Goal: Transaction & Acquisition: Purchase product/service

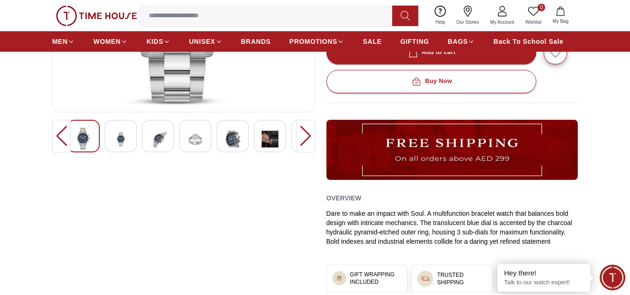
scroll to position [280, 0]
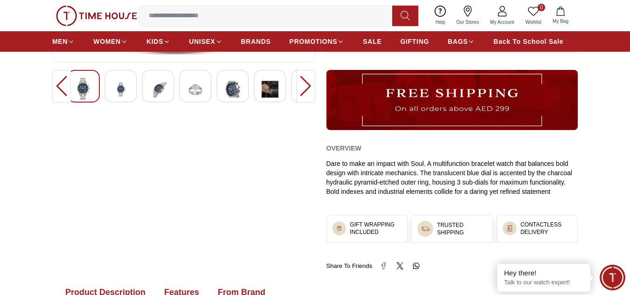
click at [127, 93] on img at bounding box center [120, 89] width 17 height 23
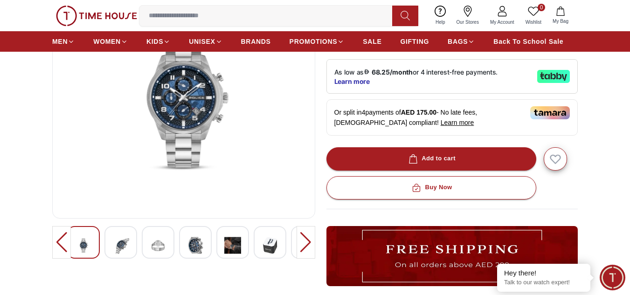
scroll to position [140, 0]
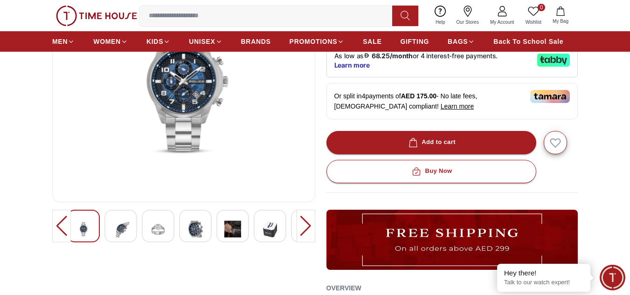
click at [59, 226] on div at bounding box center [61, 226] width 19 height 33
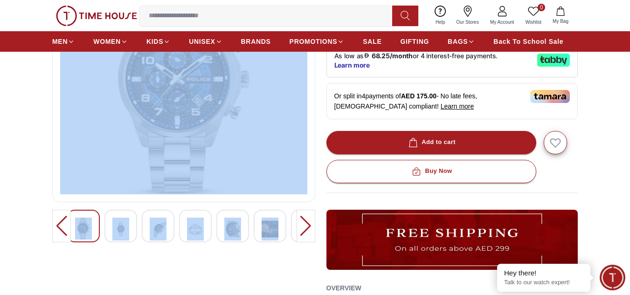
click at [59, 226] on div at bounding box center [61, 226] width 19 height 33
click at [112, 149] on img at bounding box center [183, 83] width 247 height 224
click at [123, 150] on img at bounding box center [183, 83] width 247 height 224
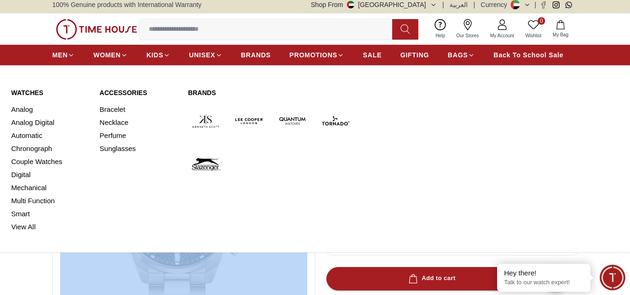
scroll to position [233, 0]
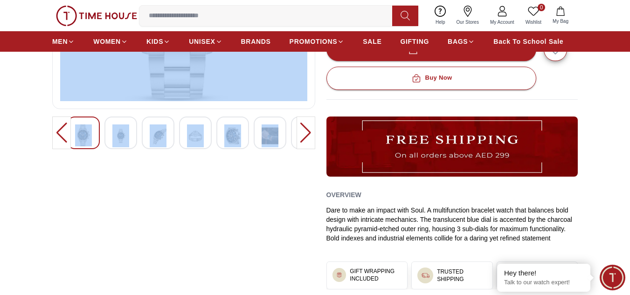
click at [217, 242] on div "20%" at bounding box center [183, 93] width 263 height 448
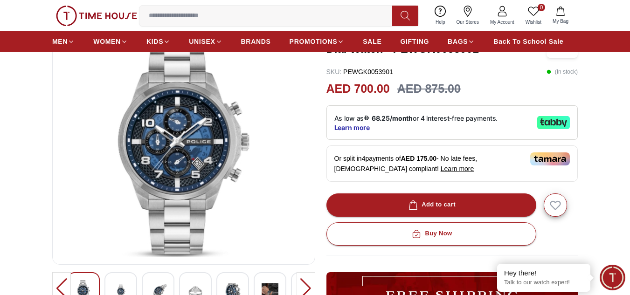
scroll to position [140, 0]
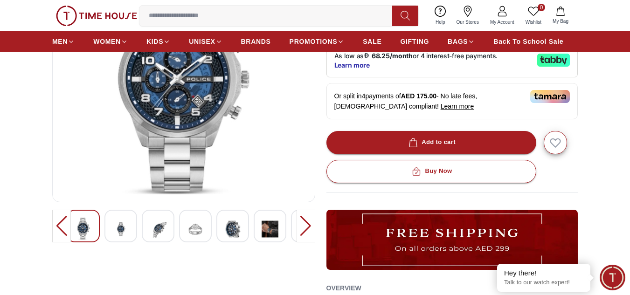
click at [122, 225] on img at bounding box center [120, 229] width 17 height 23
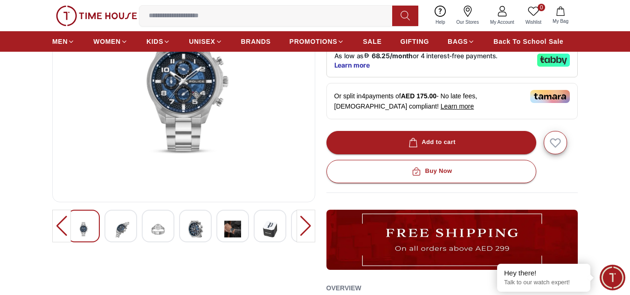
click at [89, 225] on img at bounding box center [83, 229] width 17 height 23
click at [131, 232] on div at bounding box center [121, 226] width 33 height 33
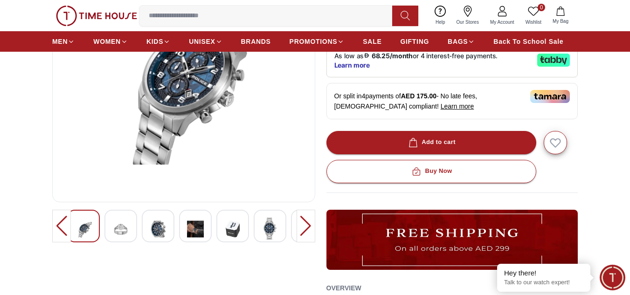
click at [165, 233] on img at bounding box center [158, 229] width 17 height 23
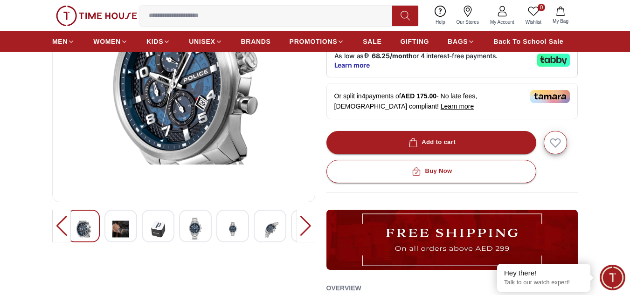
click at [239, 228] on img at bounding box center [232, 229] width 17 height 23
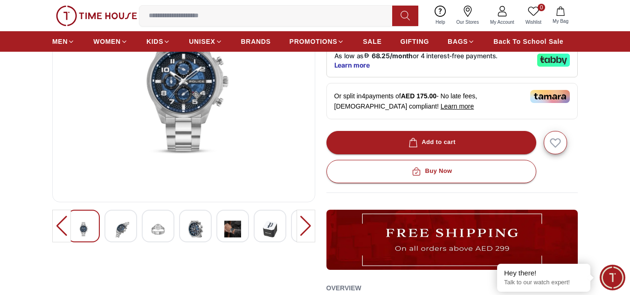
click at [269, 235] on img at bounding box center [270, 229] width 17 height 23
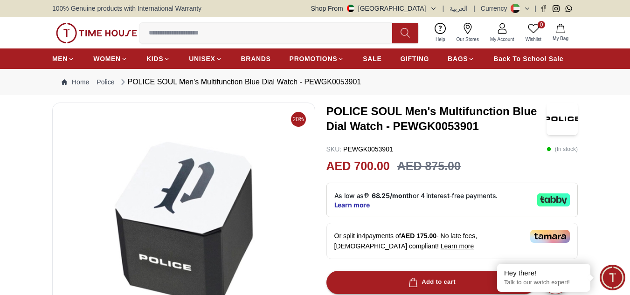
scroll to position [233, 0]
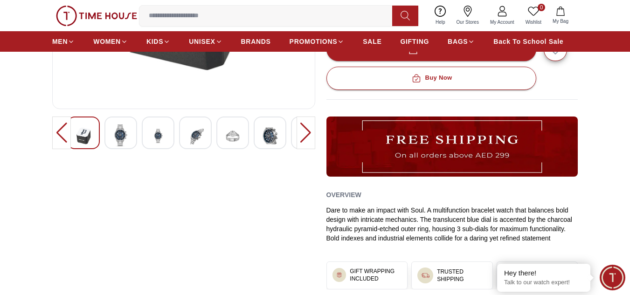
click at [130, 136] on div at bounding box center [121, 133] width 33 height 33
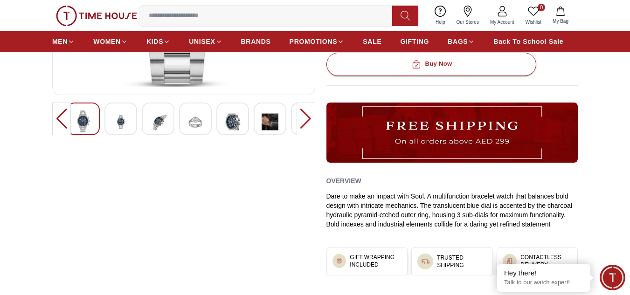
scroll to position [187, 0]
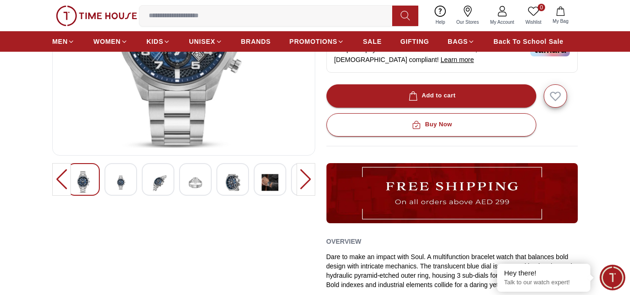
click at [278, 184] on img at bounding box center [270, 182] width 17 height 23
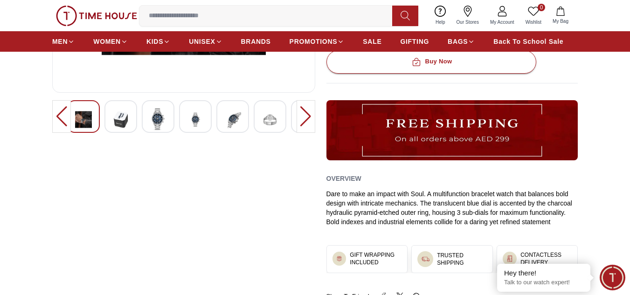
scroll to position [233, 0]
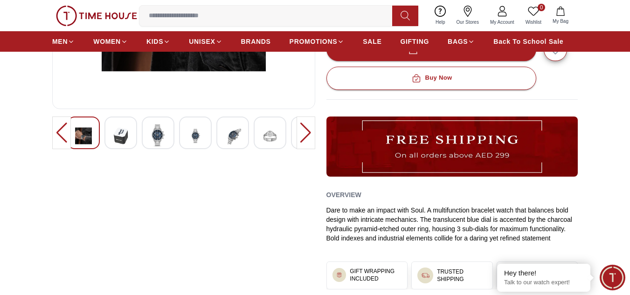
click at [57, 137] on div at bounding box center [61, 133] width 19 height 33
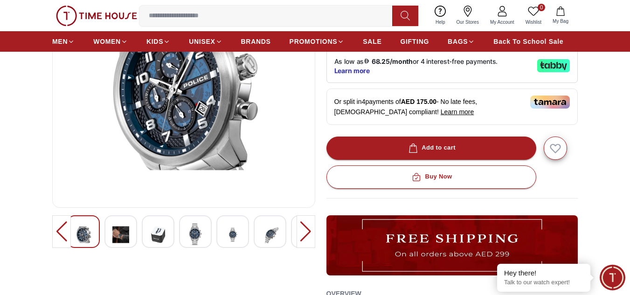
scroll to position [187, 0]
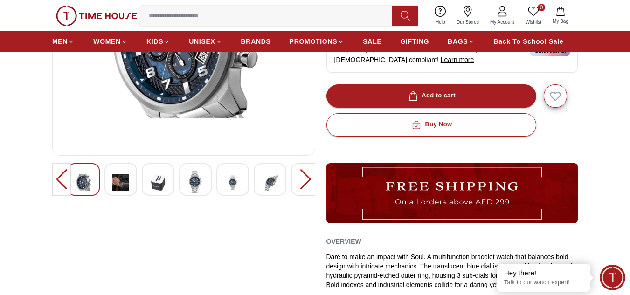
click at [121, 188] on img at bounding box center [120, 182] width 17 height 23
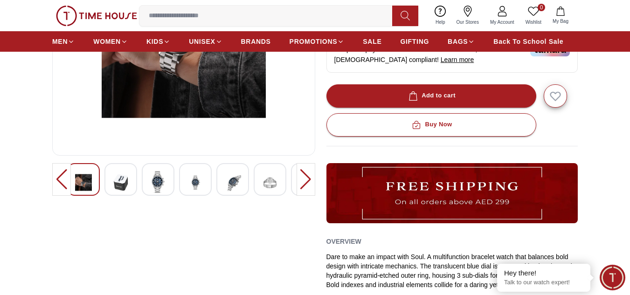
click at [189, 187] on img at bounding box center [195, 182] width 17 height 23
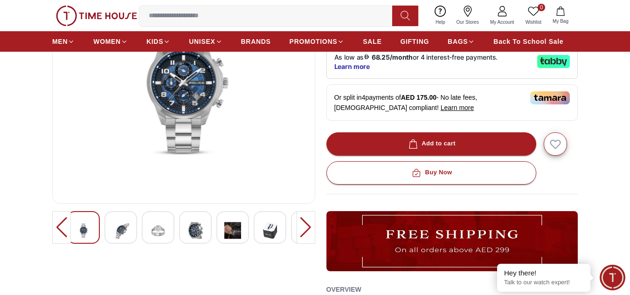
scroll to position [93, 0]
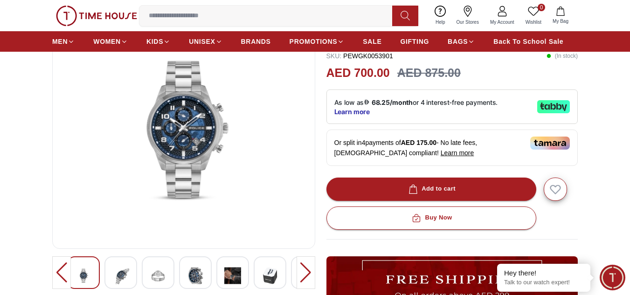
click at [248, 271] on div at bounding box center [233, 273] width 33 height 33
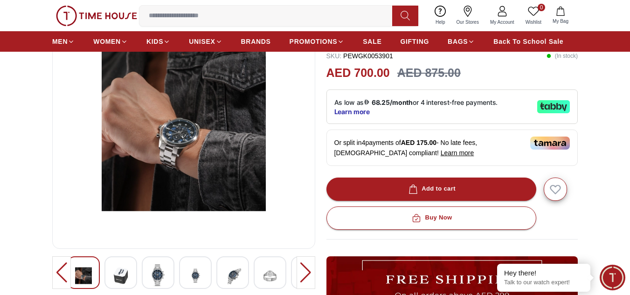
click at [265, 273] on img at bounding box center [270, 276] width 17 height 23
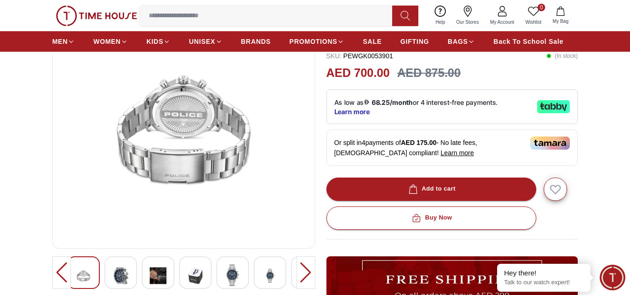
click at [244, 276] on div at bounding box center [233, 273] width 33 height 33
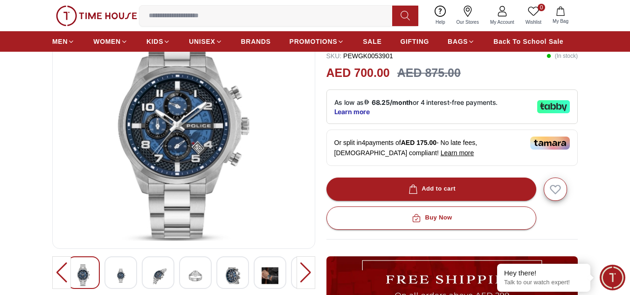
click at [274, 279] on img at bounding box center [270, 276] width 17 height 23
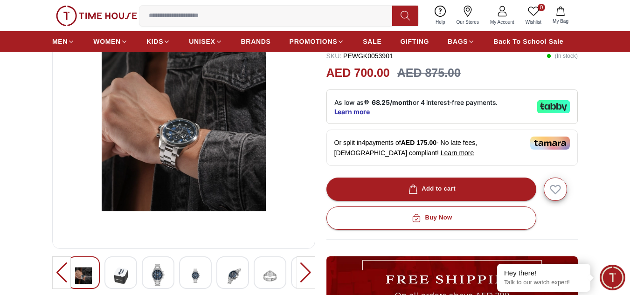
click at [299, 275] on div at bounding box center [306, 273] width 19 height 33
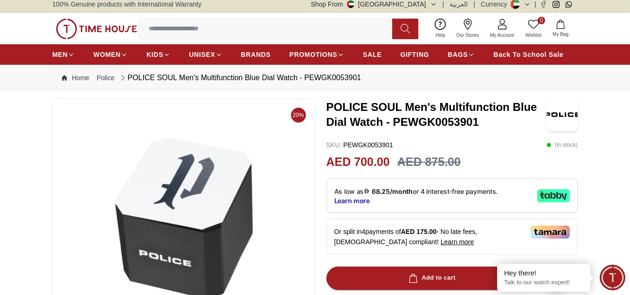
scroll to position [0, 0]
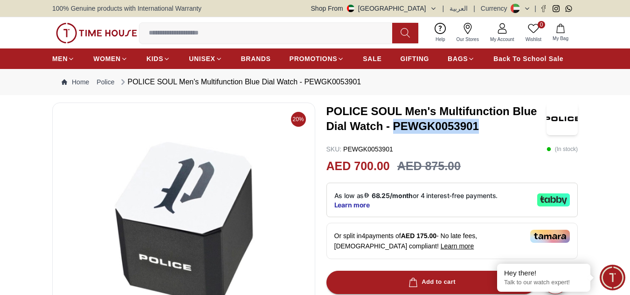
drag, startPoint x: 394, startPoint y: 126, endPoint x: 478, endPoint y: 128, distance: 84.0
click at [478, 128] on h3 "POLICE SOUL Men's Multifunction Blue Dial Watch - PEWGK0053901" at bounding box center [437, 119] width 221 height 30
copy h3 "PEWGK0053901"
